Goal: Information Seeking & Learning: Find specific page/section

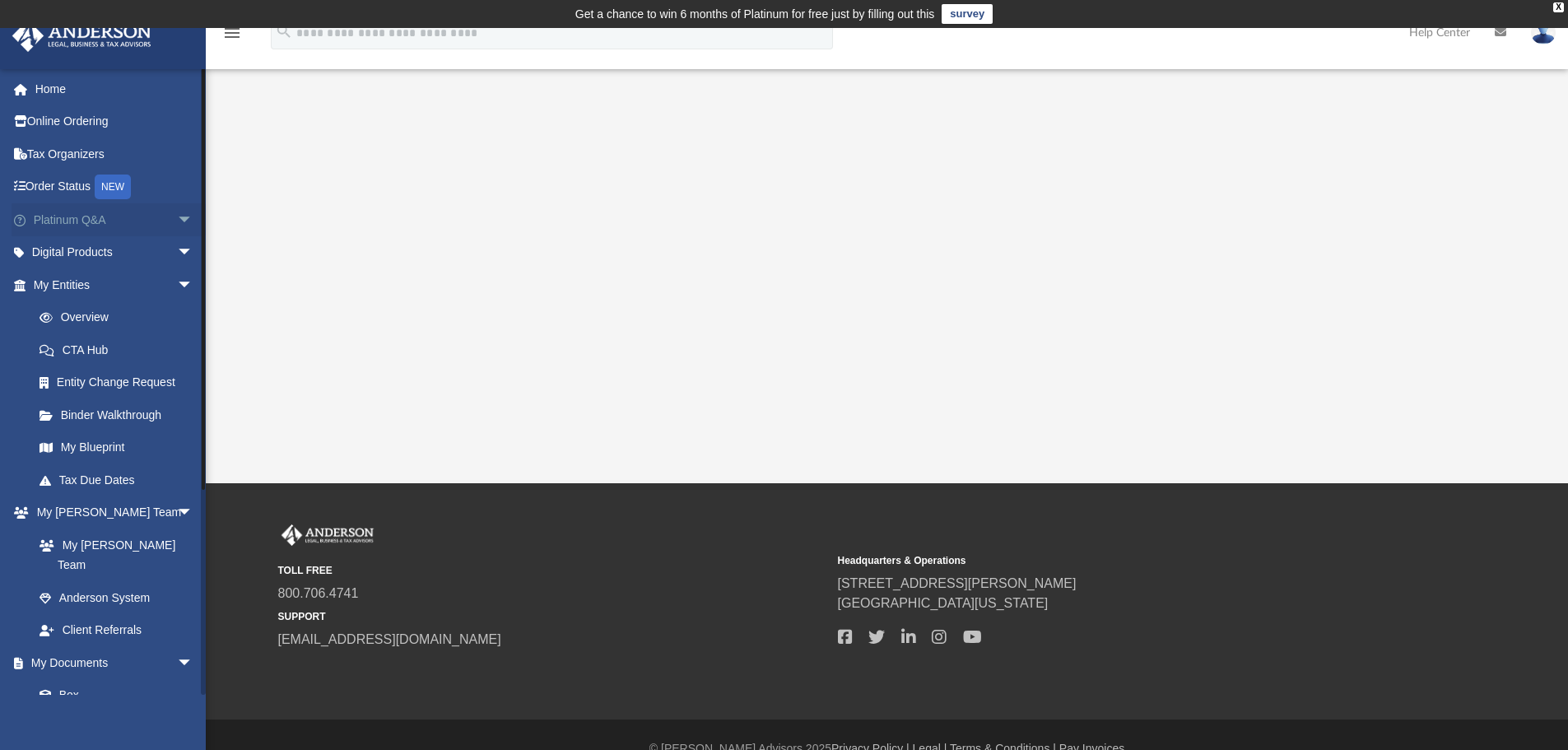
click at [177, 223] on span "arrow_drop_down" at bounding box center [192, 220] width 33 height 33
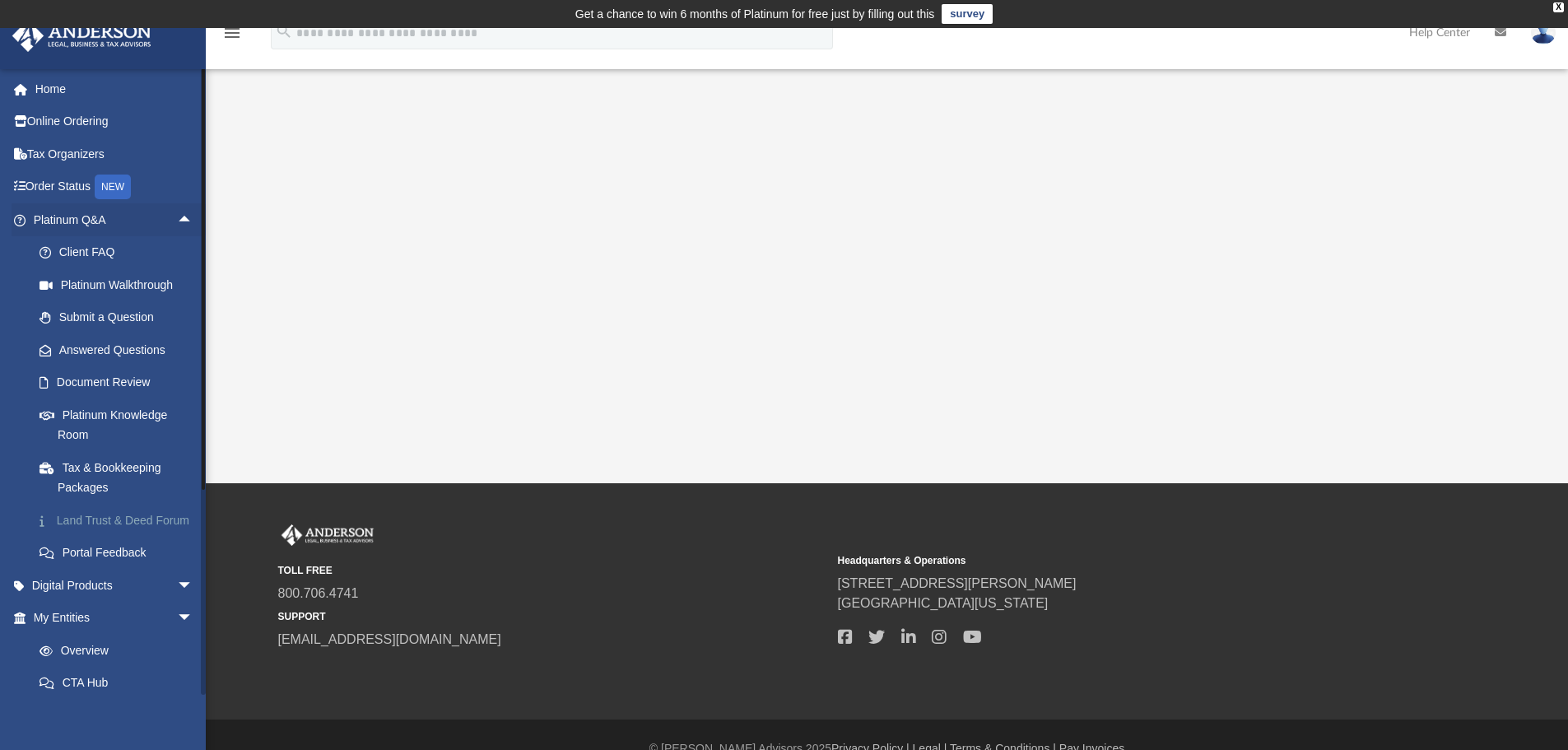
click at [69, 537] on link "Land Trust & Deed Forum" at bounding box center [121, 520] width 195 height 33
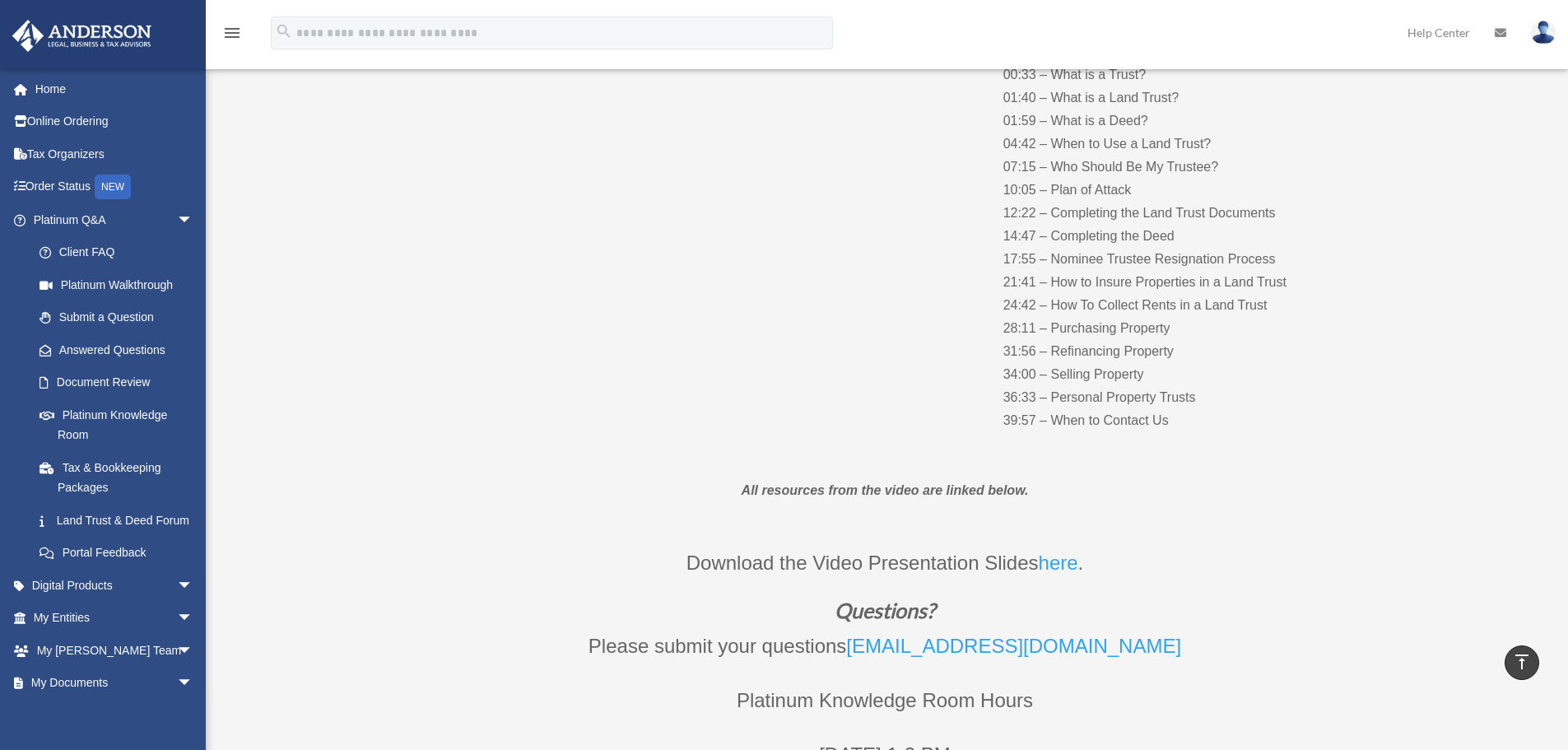
scroll to position [265, 0]
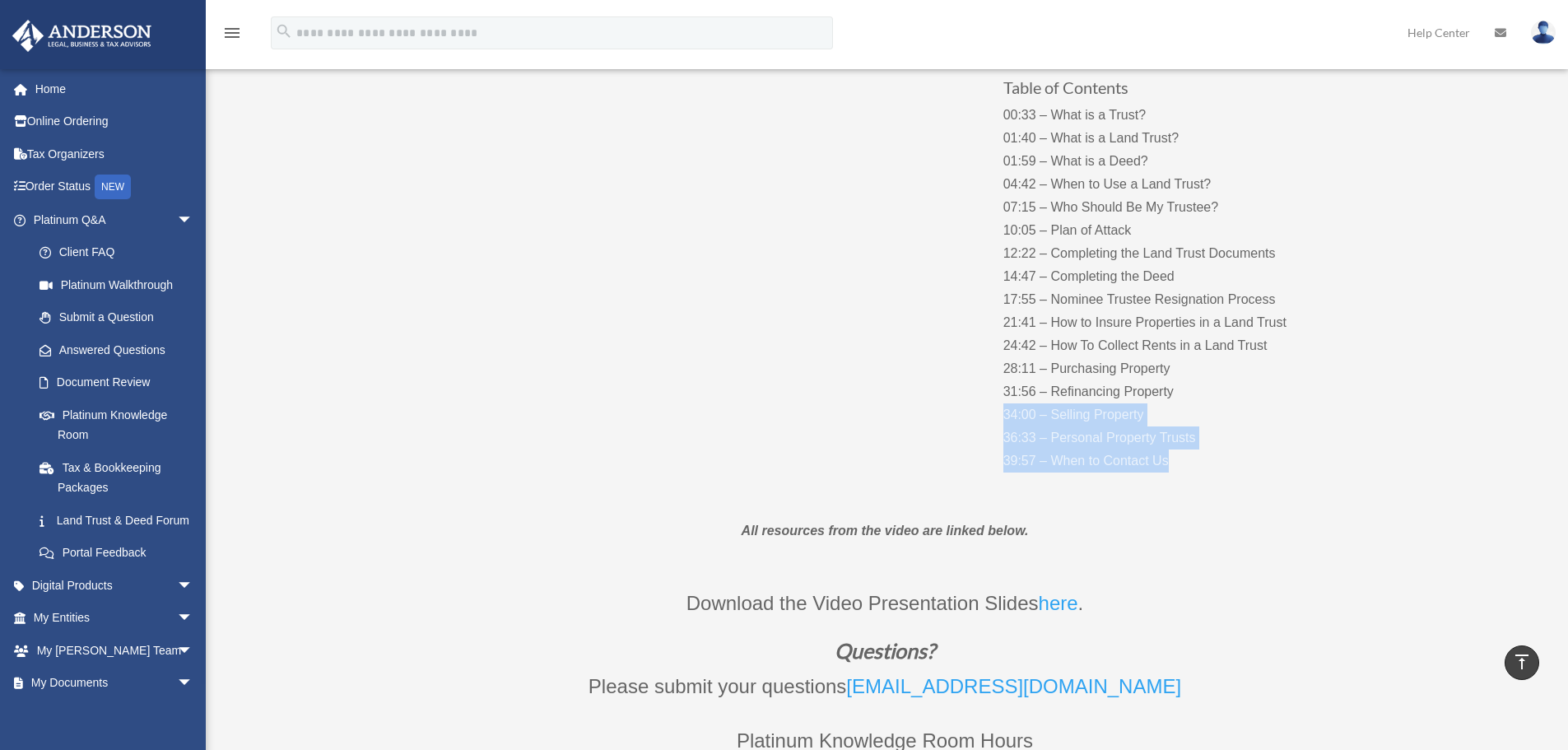
drag, startPoint x: 1004, startPoint y: 416, endPoint x: 1225, endPoint y: 476, distance: 229.0
click at [1225, 476] on div "Table of Contents 00:33 – What is a Trust? 01:40 – What is a Land Trust? 01:59 …" at bounding box center [885, 257] width 889 height 480
drag, startPoint x: 995, startPoint y: 413, endPoint x: 1212, endPoint y: 484, distance: 228.3
click at [1212, 479] on div "Table of Contents 00:33 – What is a Trust? 01:40 – What is a Land Trust? 01:59 …" at bounding box center [885, 257] width 889 height 480
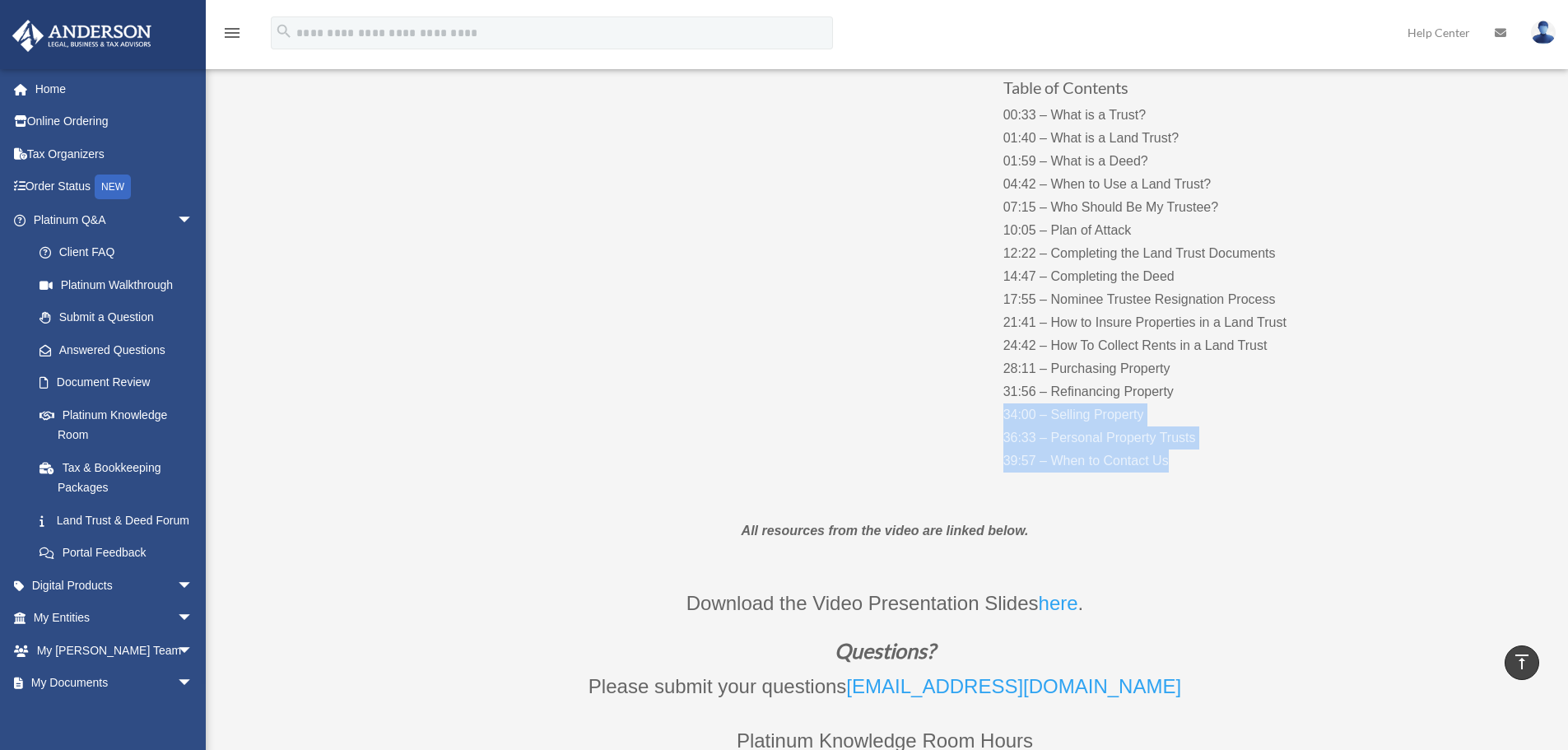
click at [1212, 484] on div "Table of Contents 00:33 – What is a Trust? 01:40 – What is a Land Trust? 01:59 …" at bounding box center [885, 257] width 889 height 480
drag, startPoint x: 1212, startPoint y: 480, endPoint x: 998, endPoint y: 414, distance: 223.9
click at [998, 414] on div "Table of Contents 00:33 – What is a Trust? 01:40 – What is a Land Trust? 01:59 …" at bounding box center [885, 257] width 889 height 480
click at [1127, 410] on p "00:33 – What is a Trust? 01:40 – What is a Land Trust? 01:59 – What is a Deed? …" at bounding box center [1166, 288] width 325 height 369
click at [526, 475] on div "Table of Contents 00:33 – What is a Trust? 01:40 – What is a Land Trust? 01:59 …" at bounding box center [885, 257] width 889 height 480
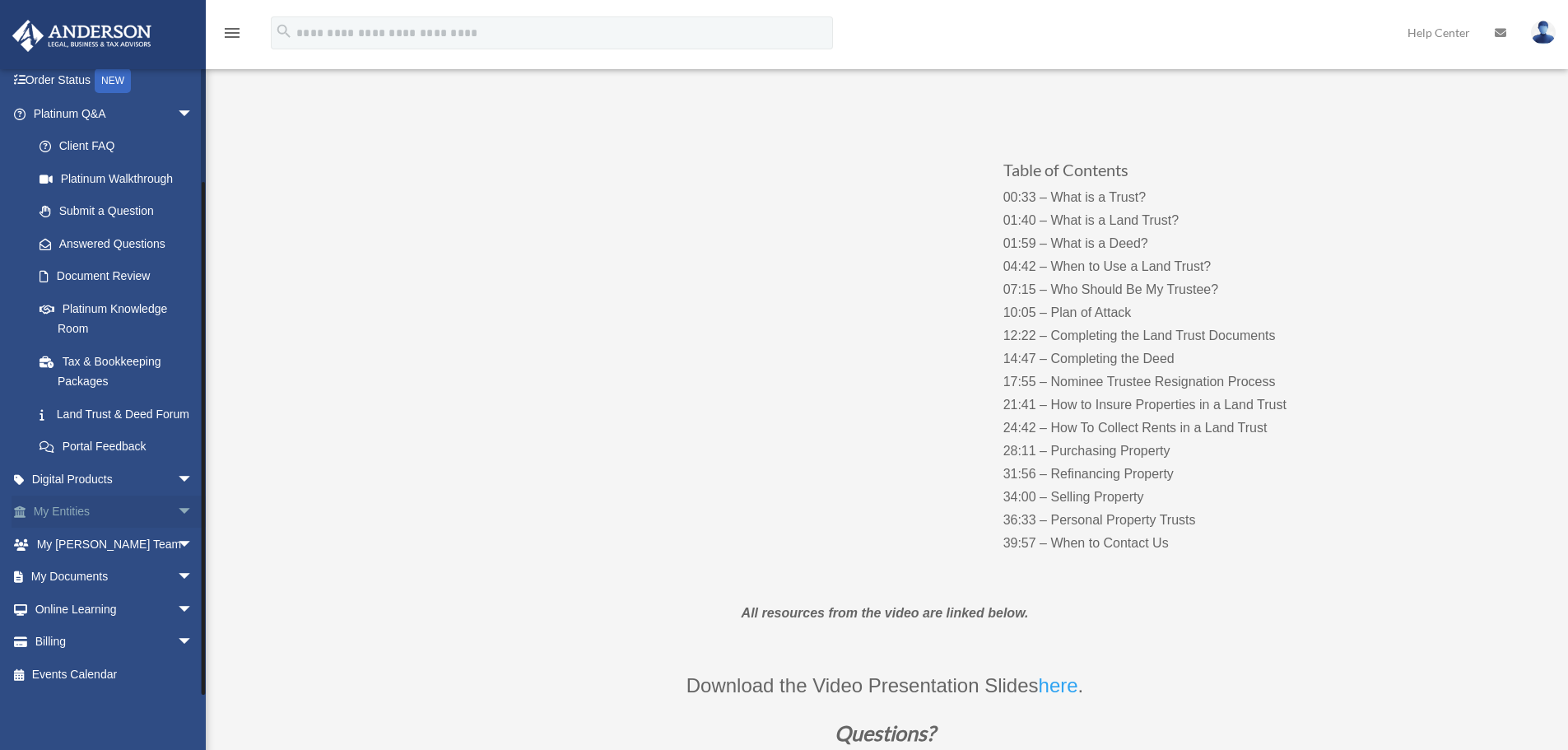
scroll to position [126, 0]
click at [177, 580] on span "arrow_drop_down" at bounding box center [192, 577] width 33 height 33
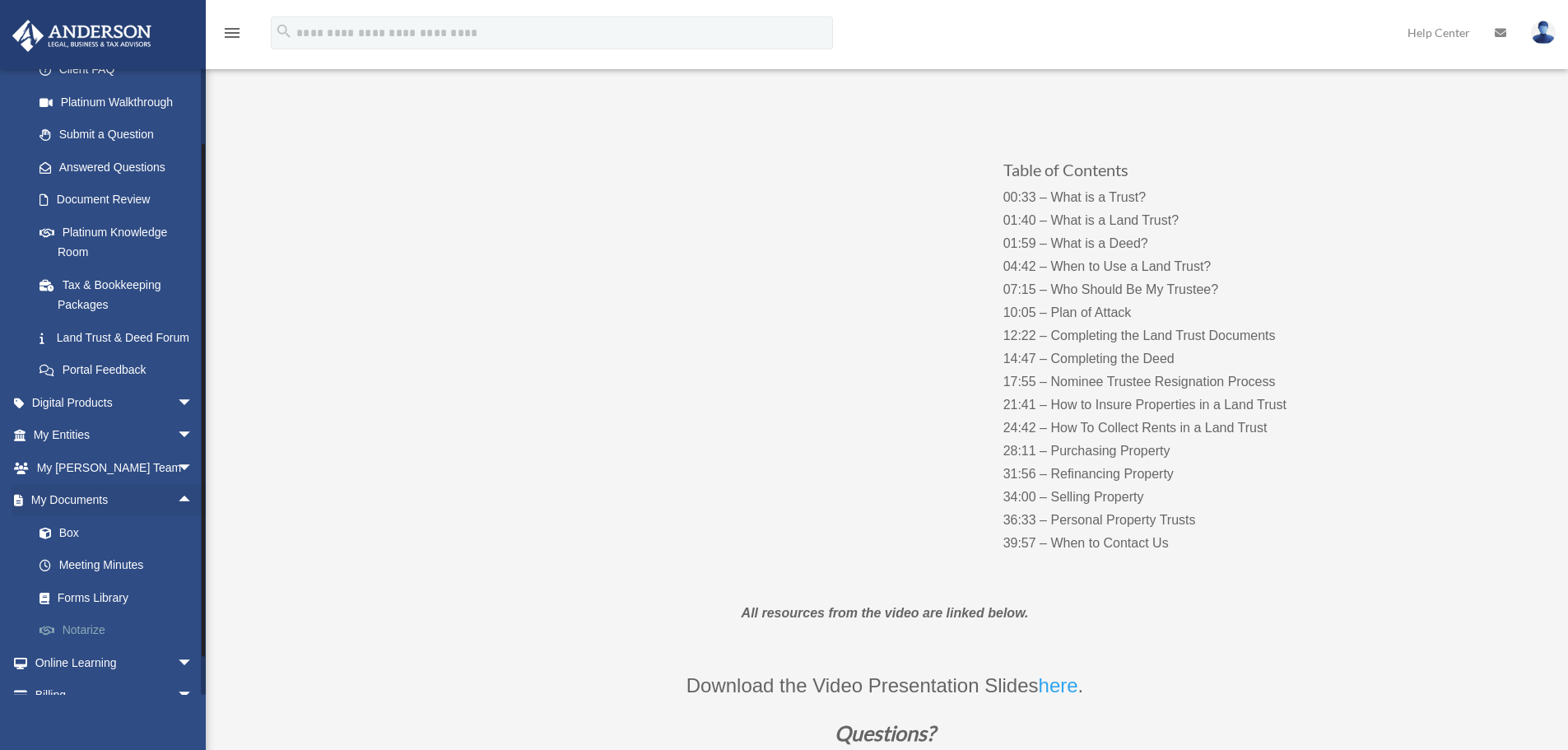
scroll to position [208, 0]
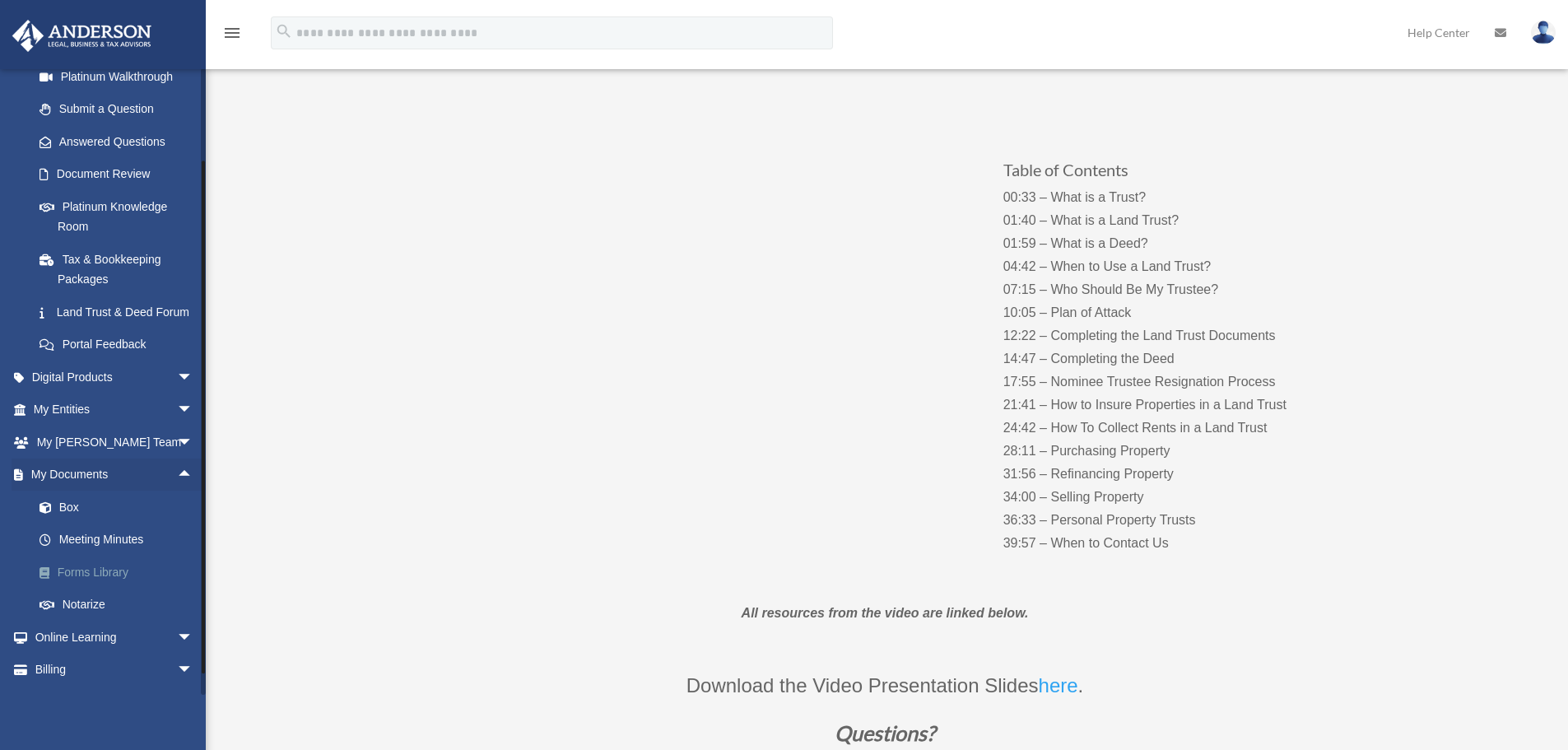
click at [83, 579] on link "Forms Library" at bounding box center [121, 572] width 195 height 33
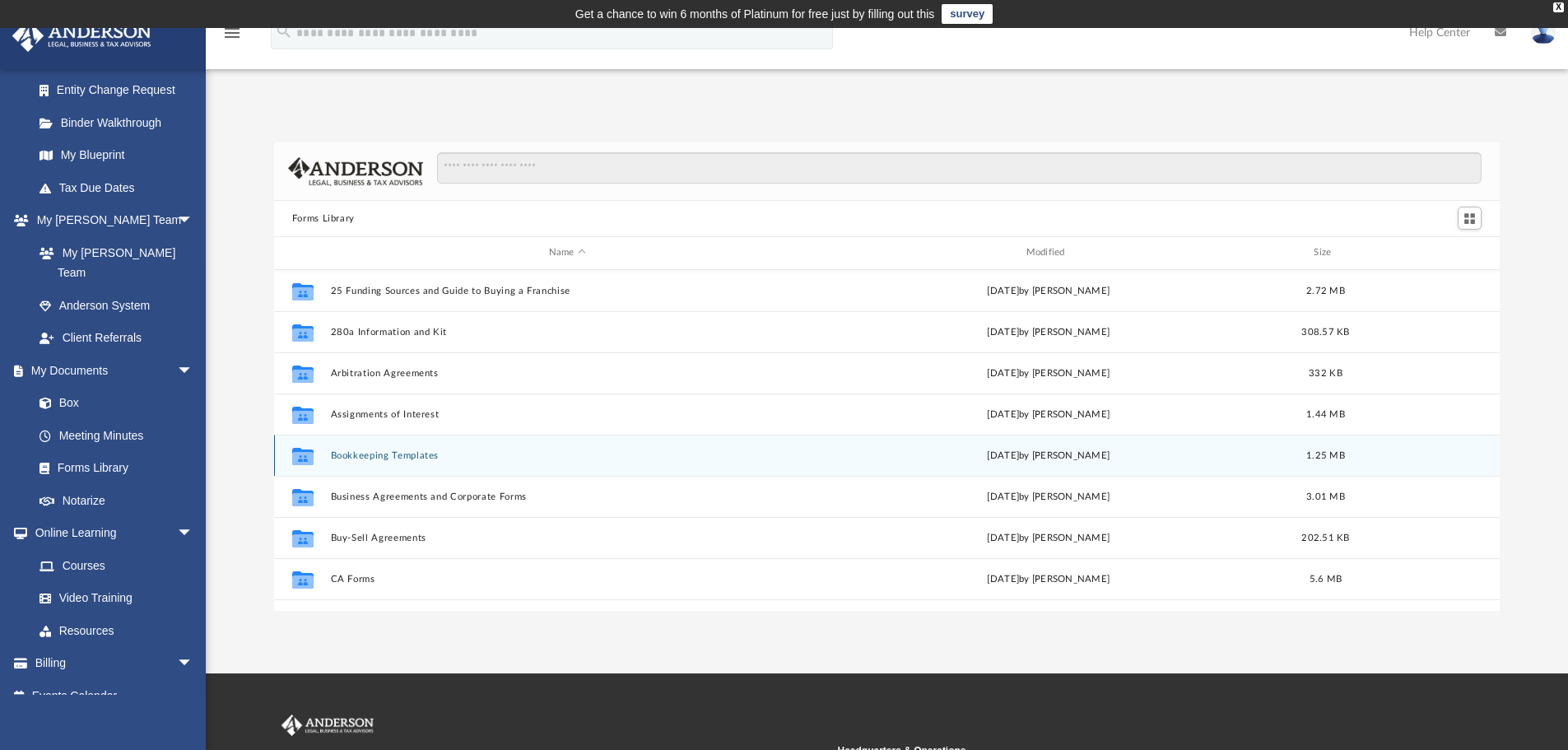
scroll to position [293, 0]
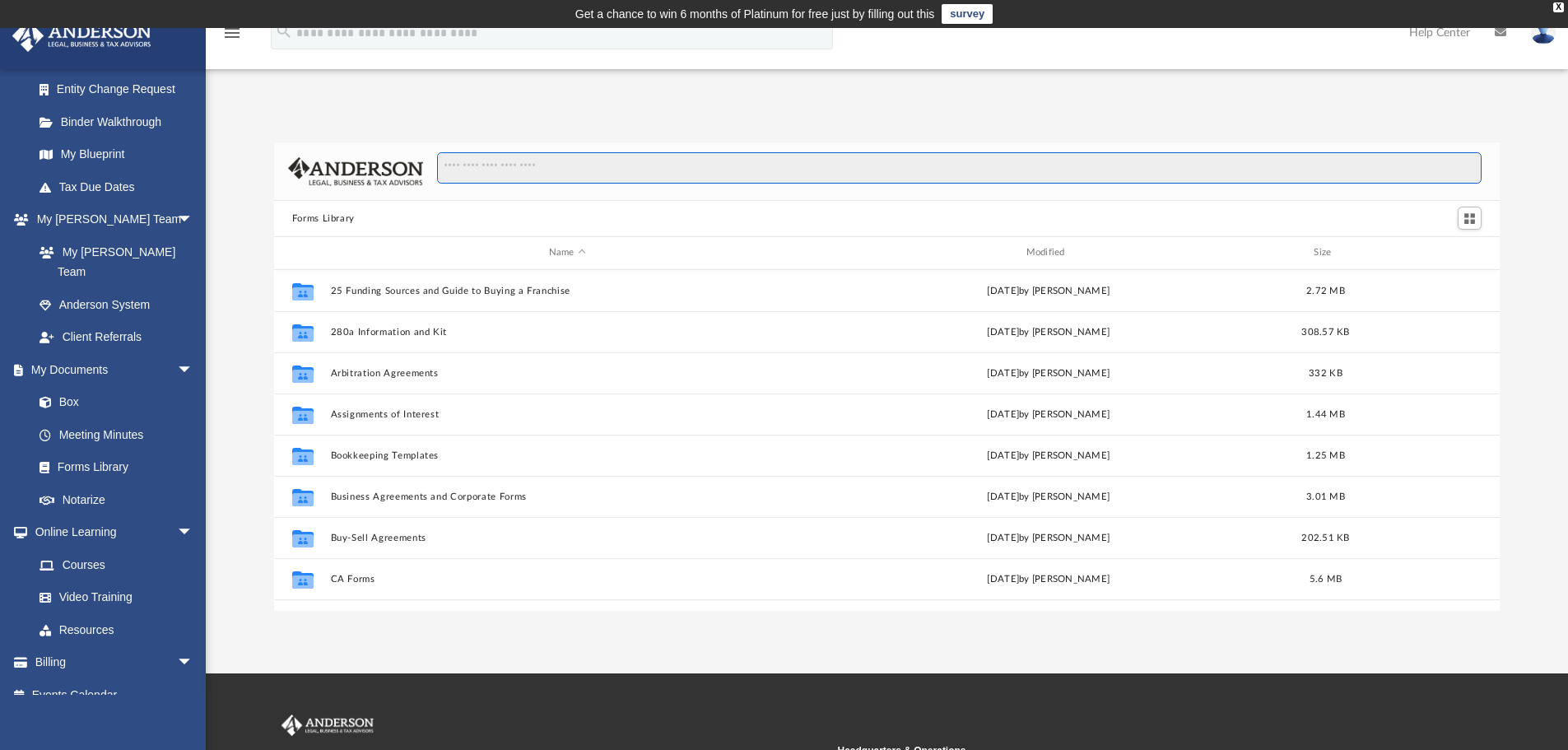
click at [490, 174] on input "Search files and folders" at bounding box center [959, 168] width 1045 height 32
click at [482, 177] on input "Search files and folders" at bounding box center [959, 168] width 1045 height 32
click at [517, 166] on input "Search files and folders" at bounding box center [959, 168] width 1045 height 32
type input "**********"
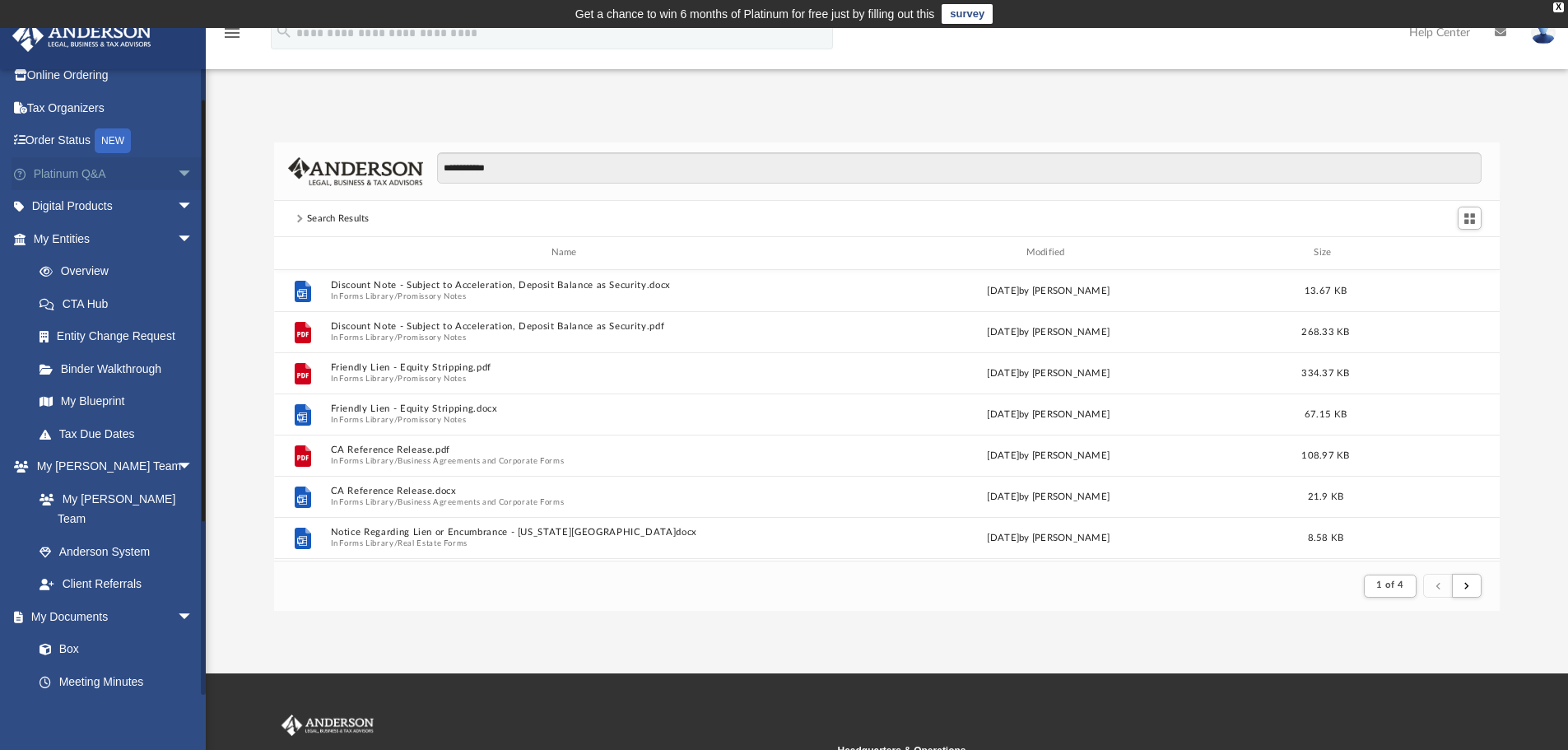
scroll to position [0, 0]
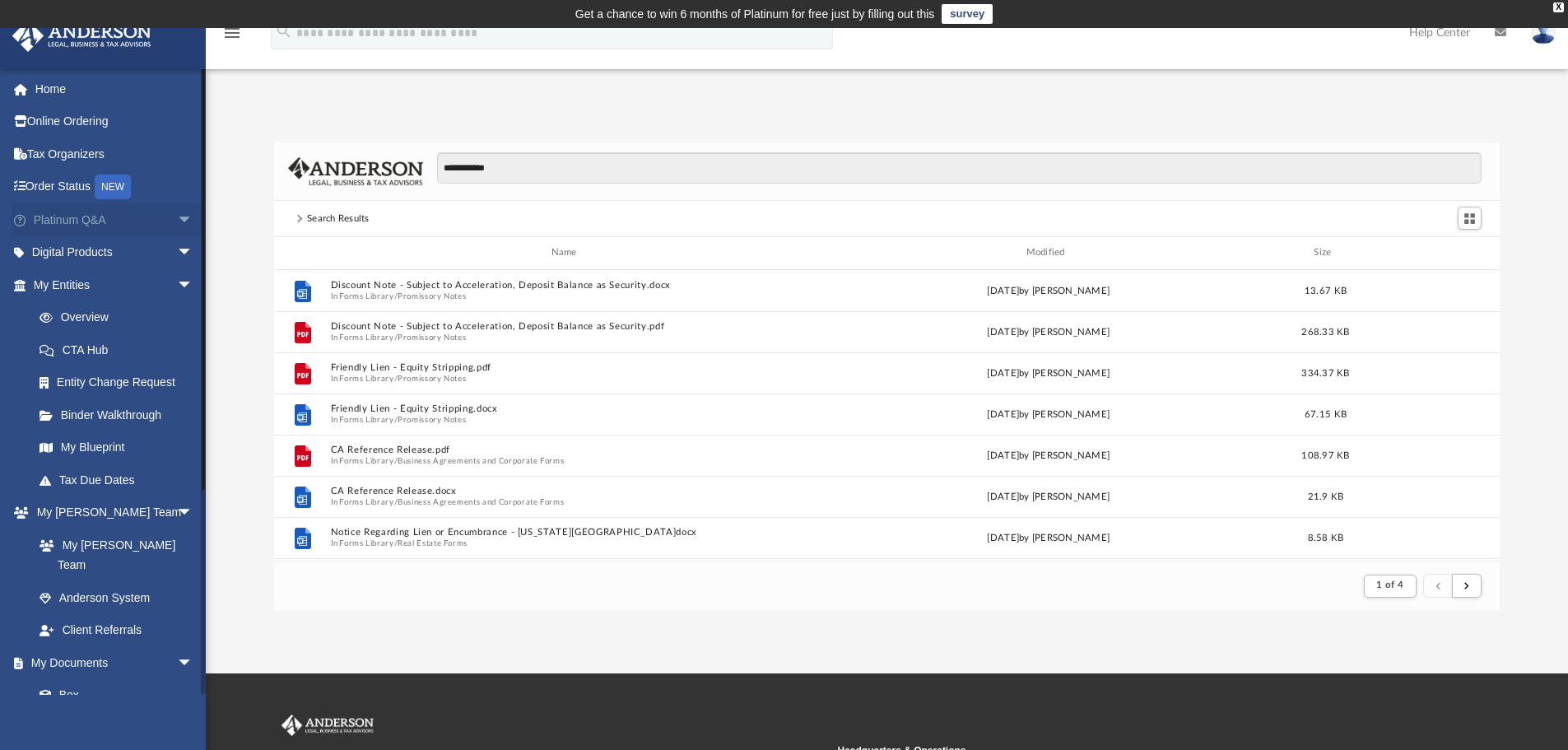
drag, startPoint x: 179, startPoint y: 218, endPoint x: 181, endPoint y: 227, distance: 9.2
click at [178, 218] on span "arrow_drop_down" at bounding box center [192, 220] width 33 height 33
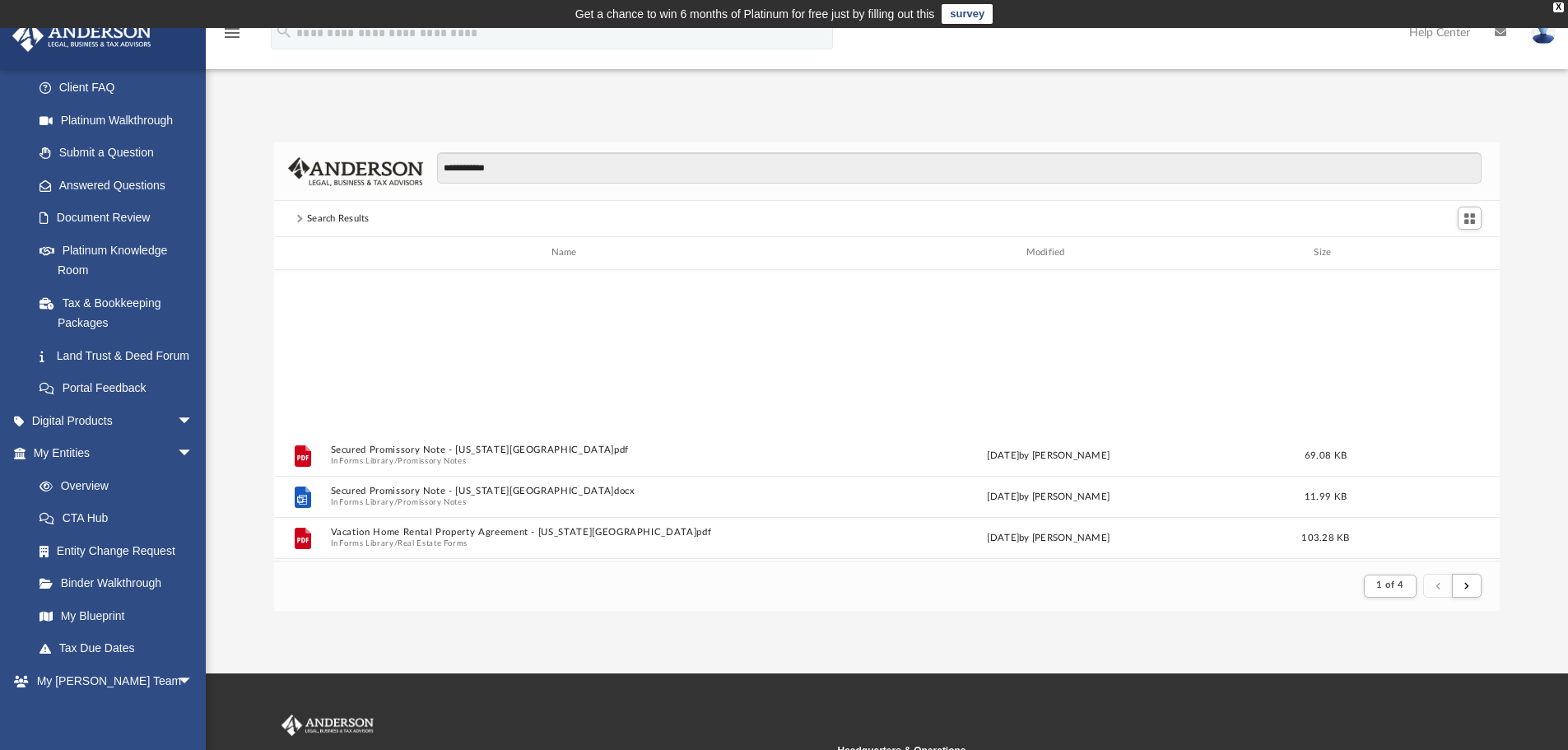
scroll to position [988, 0]
